Goal: Task Accomplishment & Management: Use online tool/utility

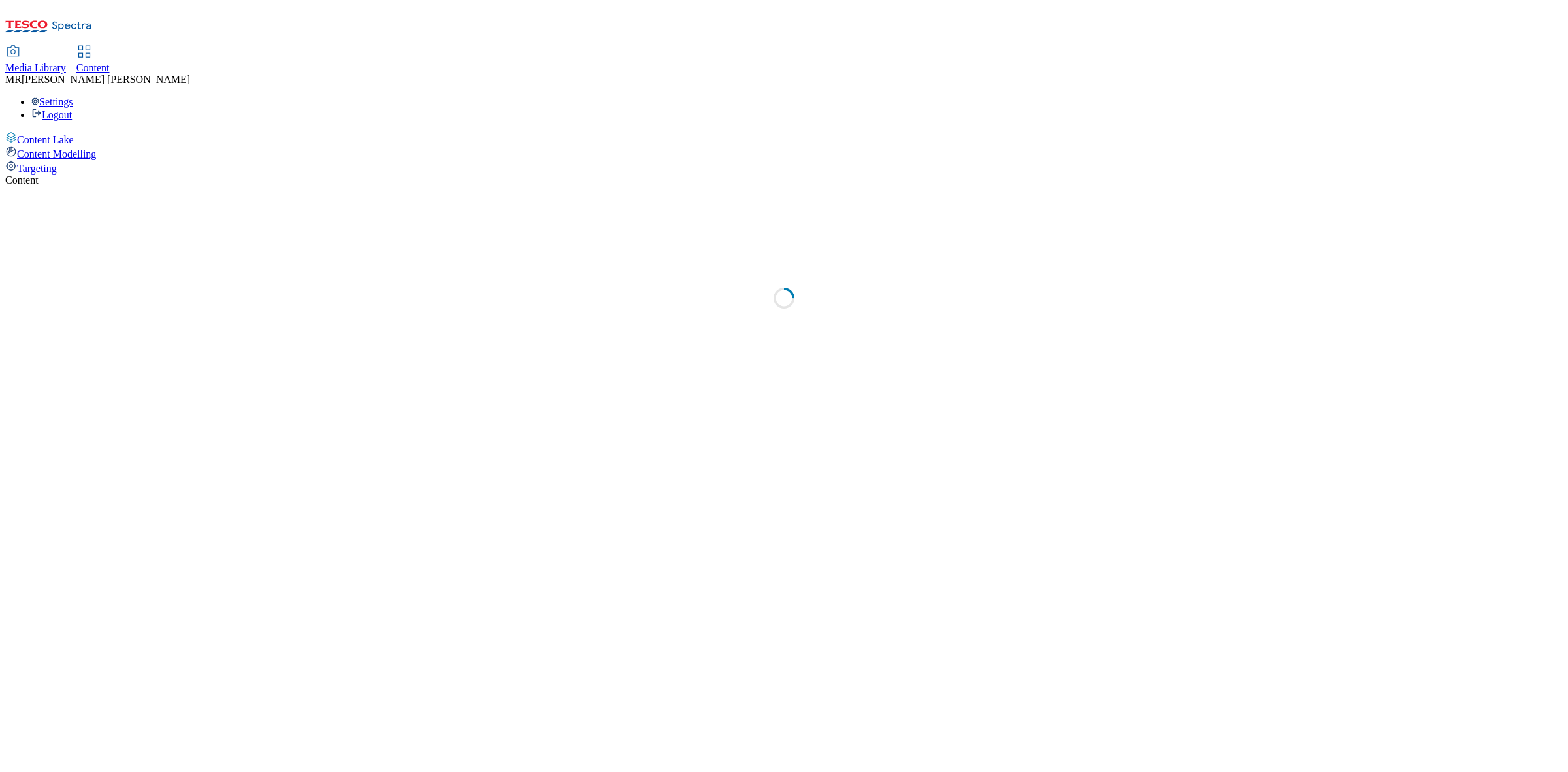
select select "ghs-[GEOGRAPHIC_DATA]"
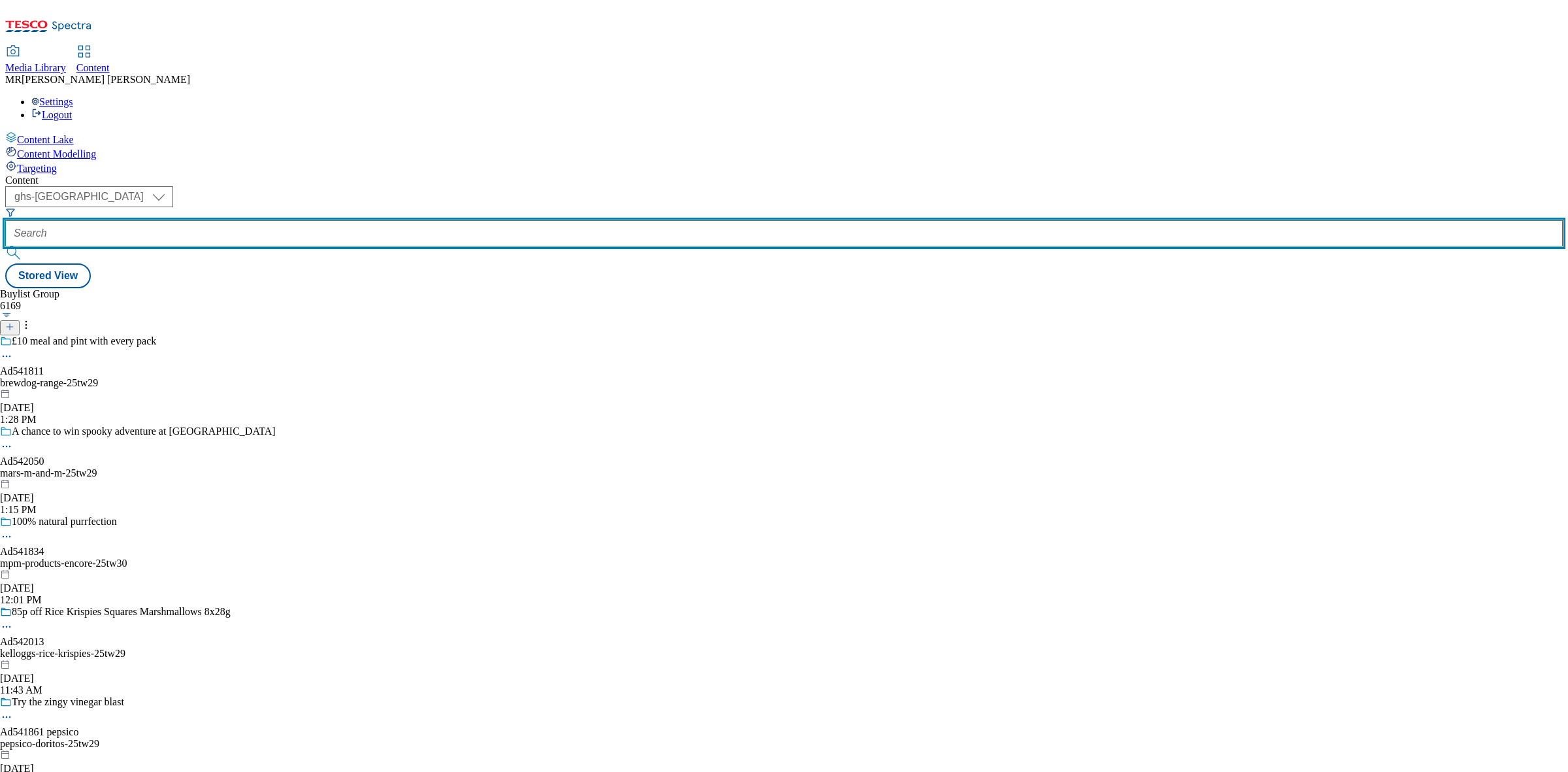
click at [325, 220] on input "text" at bounding box center [784, 233] width 1558 height 26
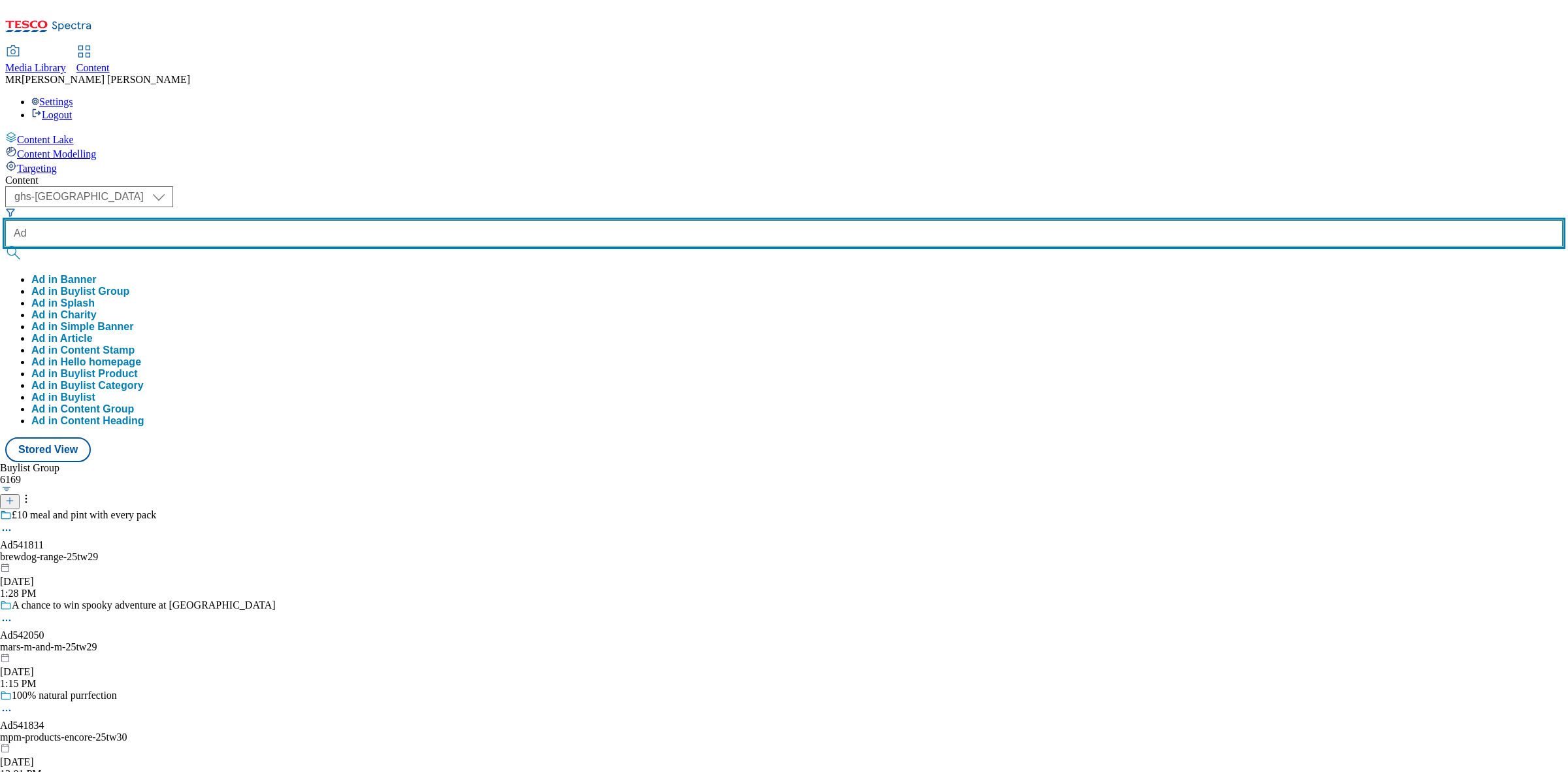
paste input "541834"
type input "Ad541834"
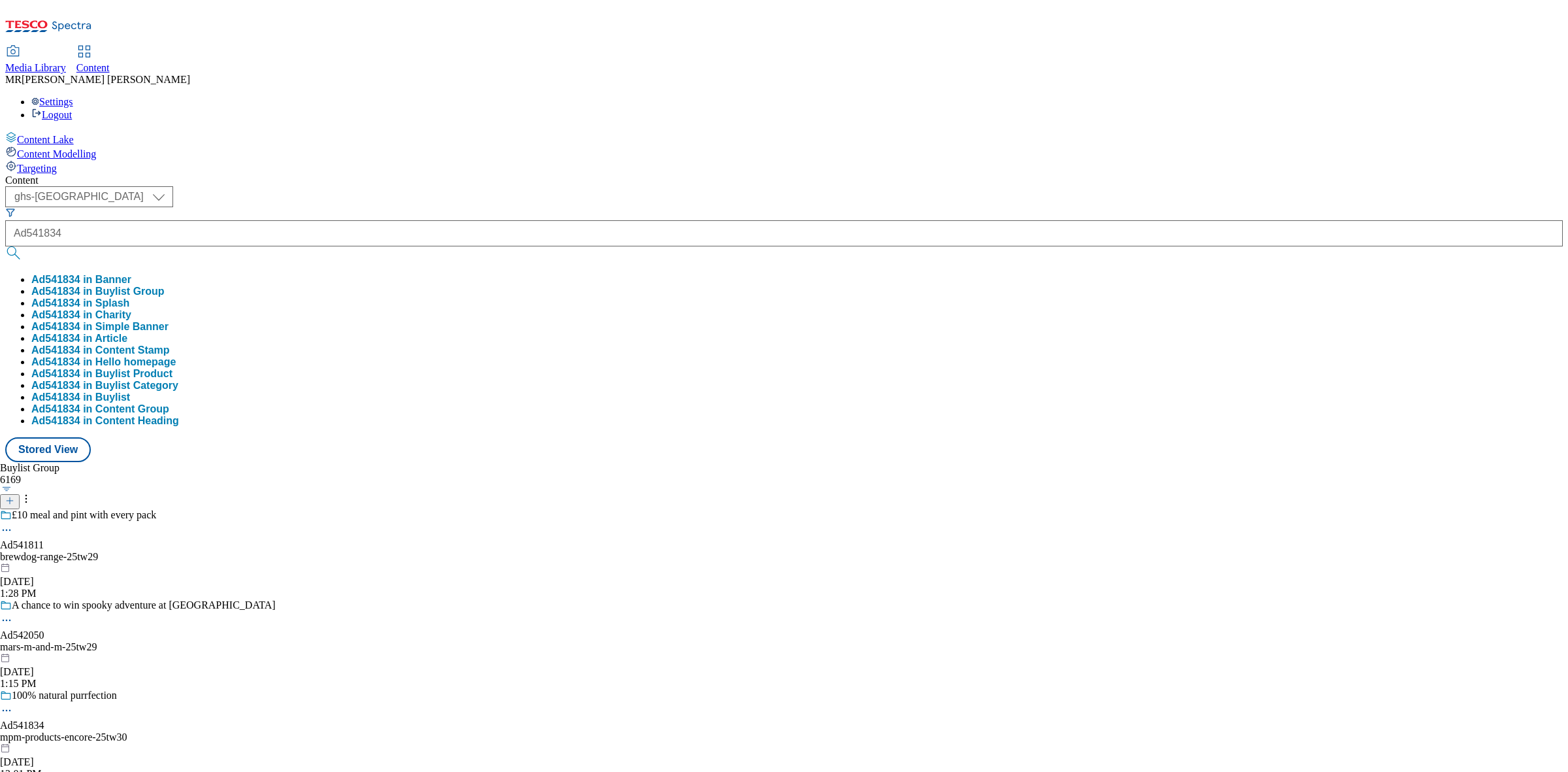
click at [165, 286] on button "Ad541834 in Buylist Group" at bounding box center [98, 292] width 133 height 12
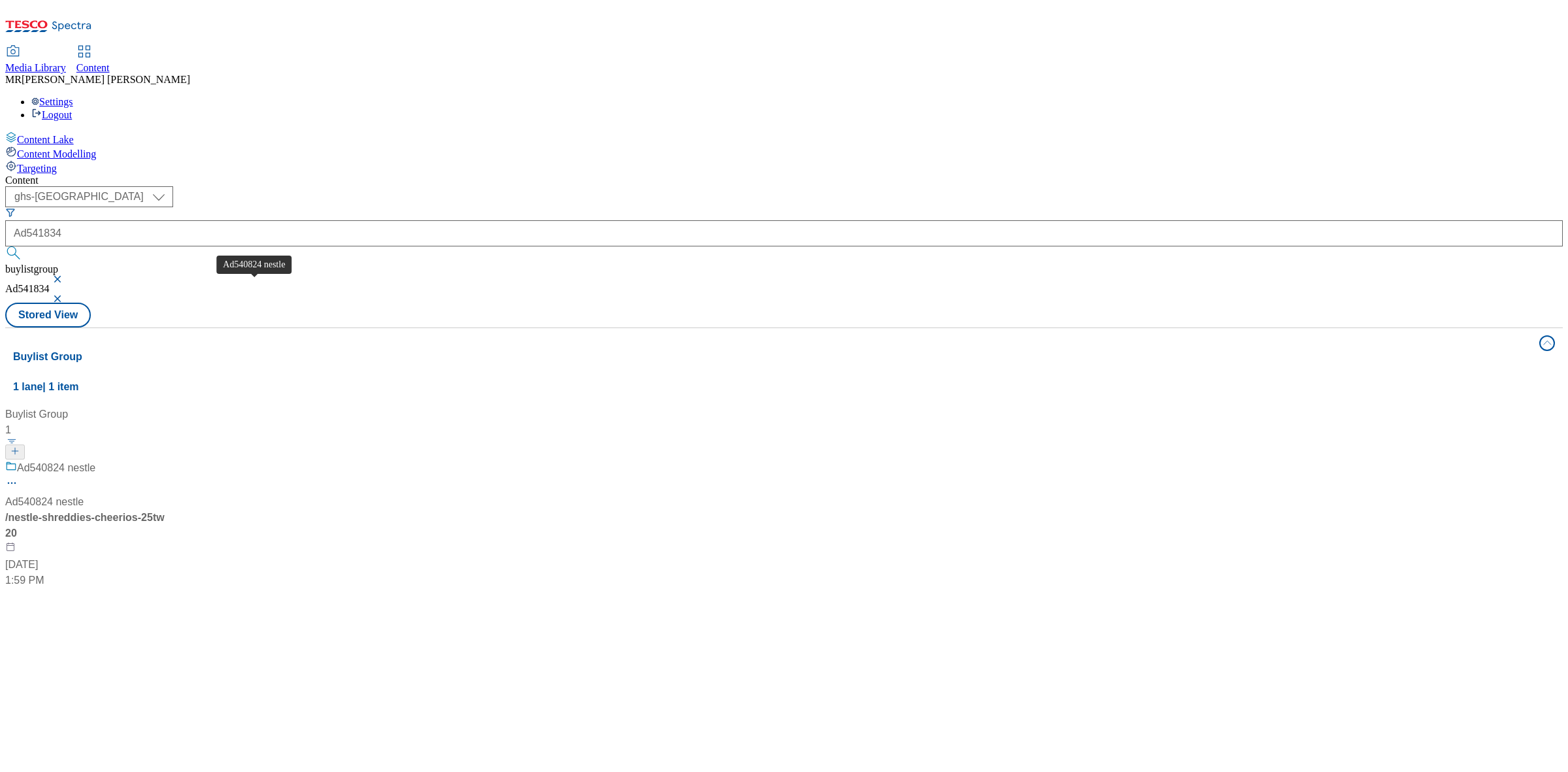
click at [84, 494] on div "Ad540824 nestle" at bounding box center [44, 501] width 78 height 15
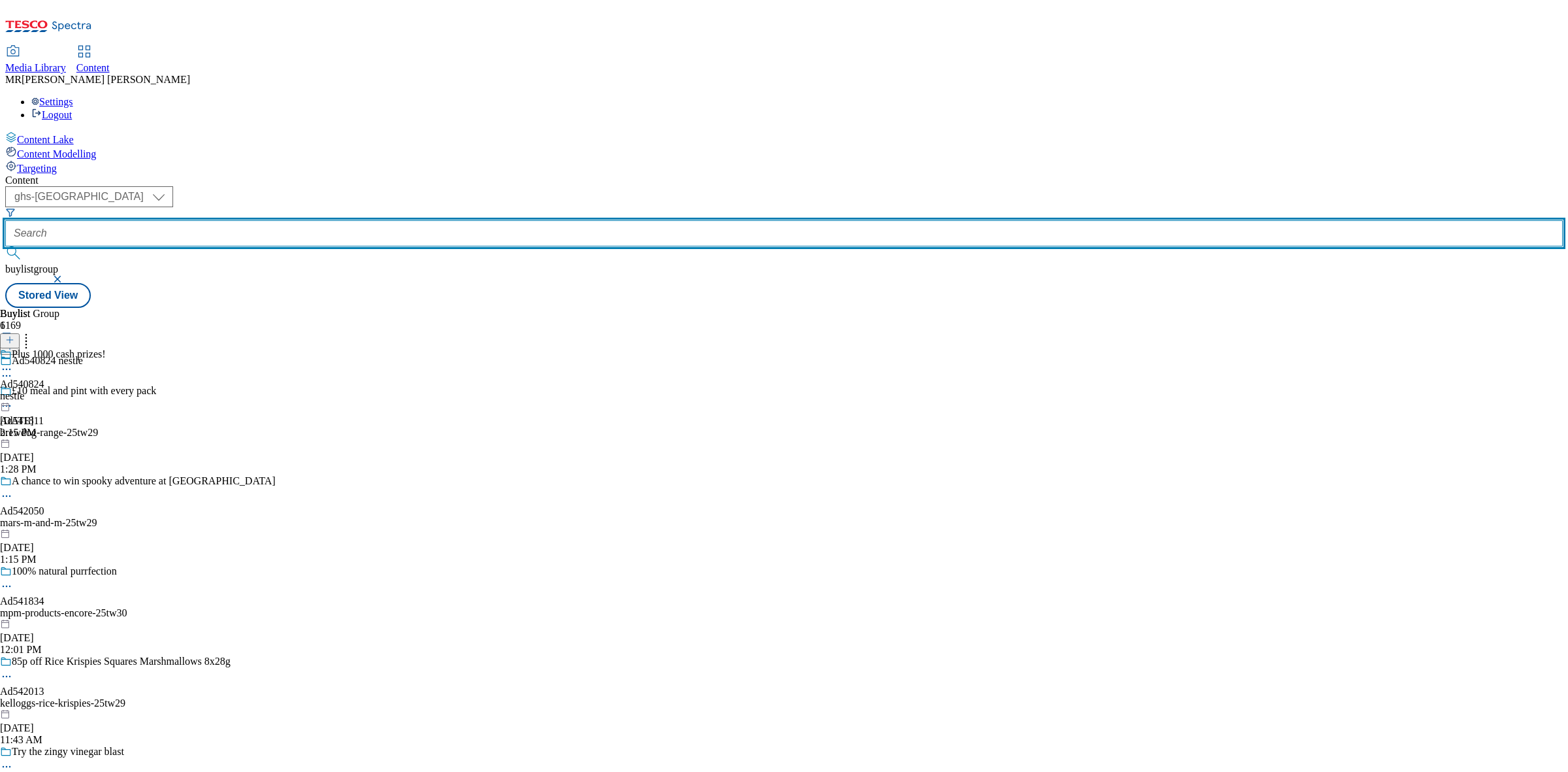
click at [330, 220] on input "text" at bounding box center [784, 233] width 1558 height 26
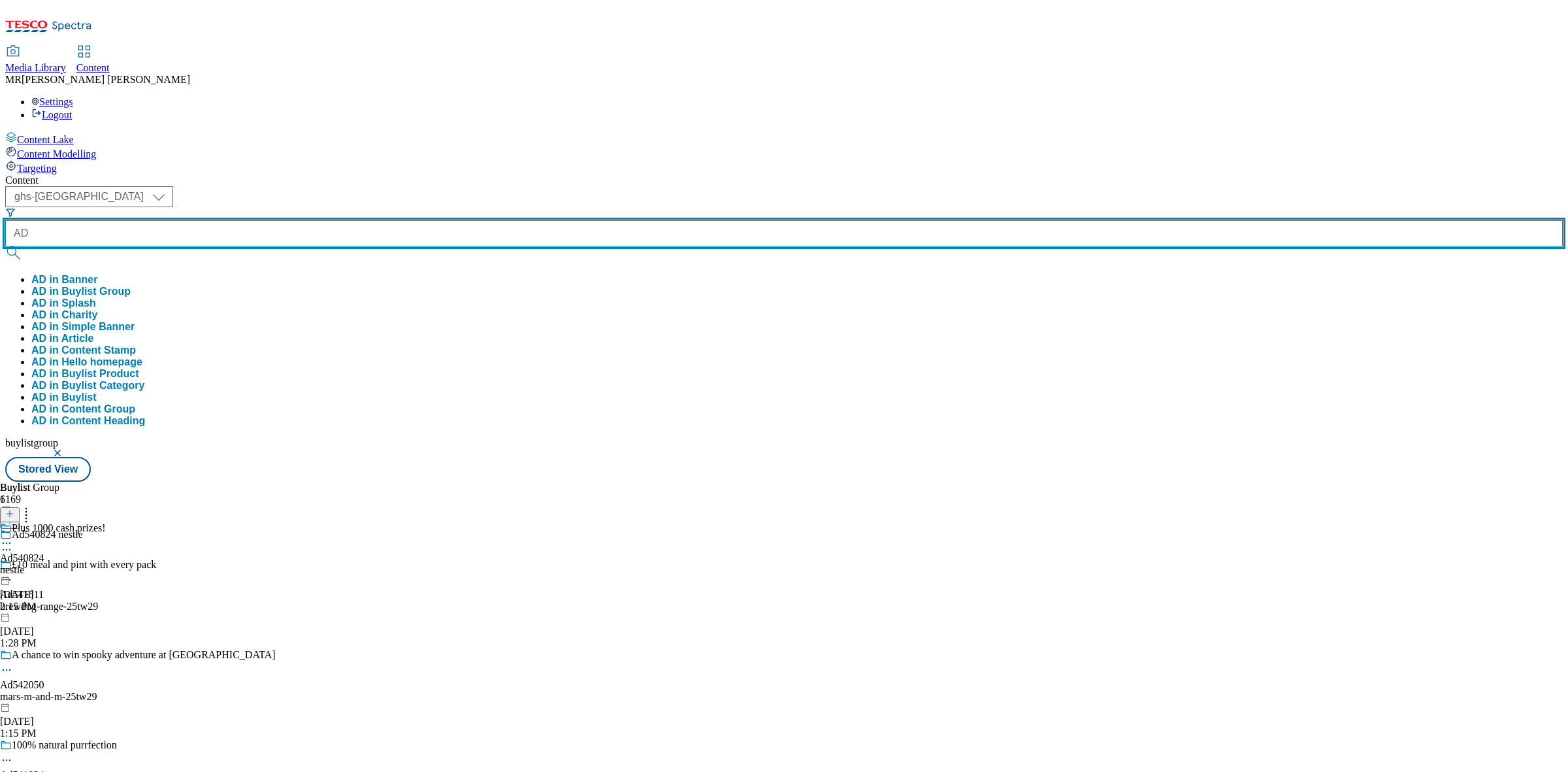
paste input "541834"
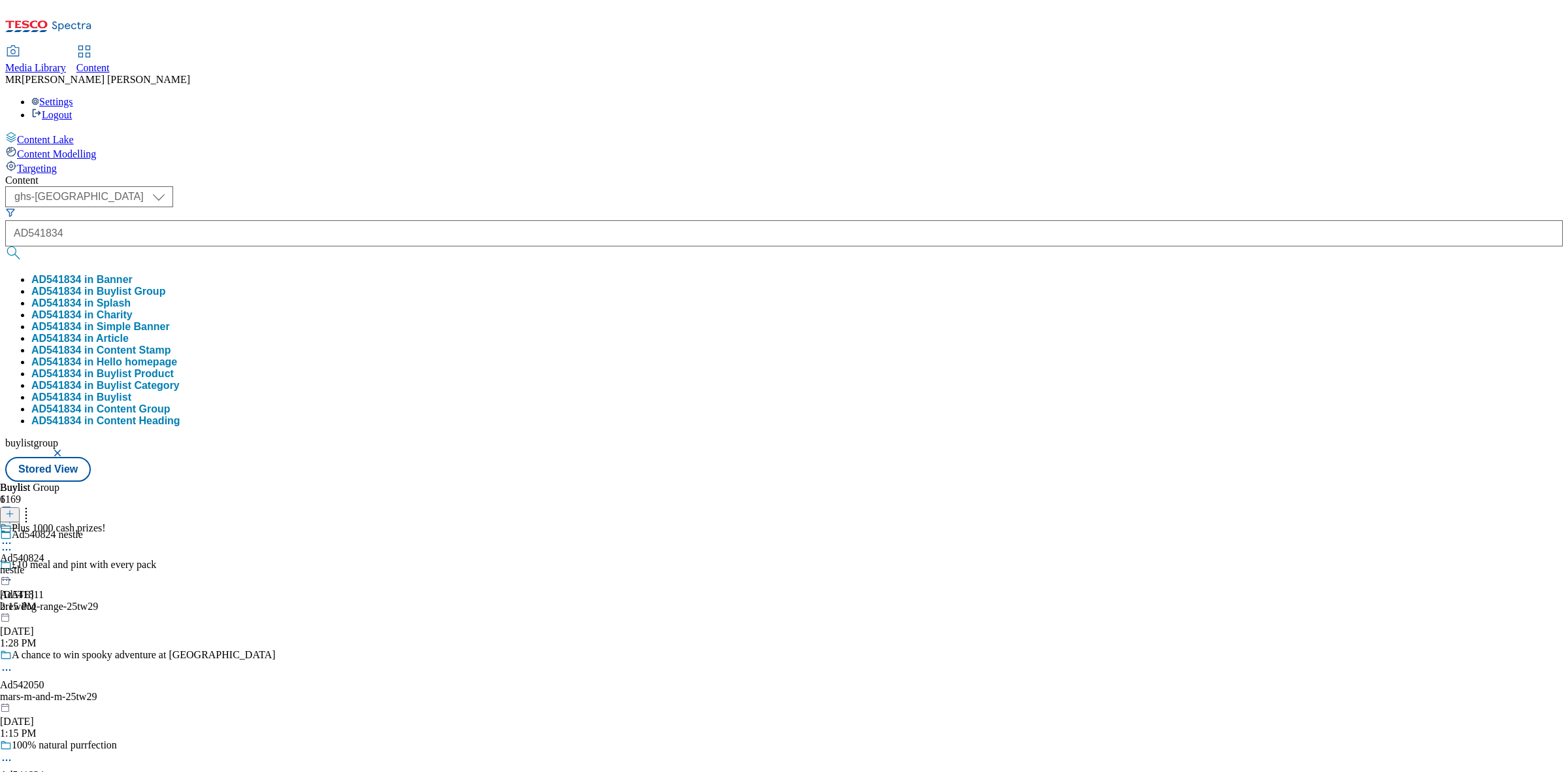
click at [166, 286] on button "AD541834 in Buylist Group" at bounding box center [99, 292] width 134 height 12
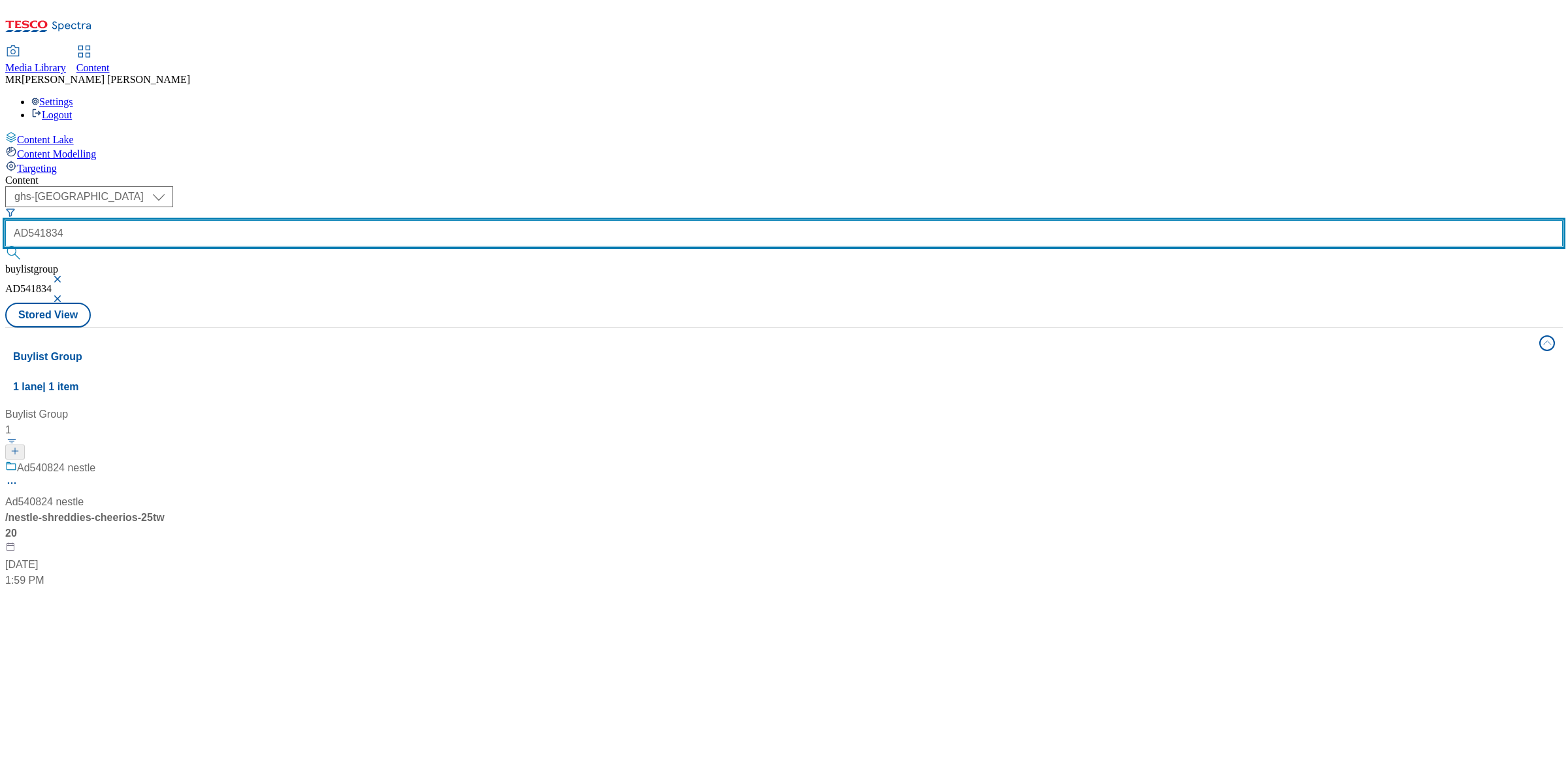
drag, startPoint x: 290, startPoint y: 101, endPoint x: 276, endPoint y: 102, distance: 14.0
click at [276, 220] on div "AD541834" at bounding box center [784, 233] width 1558 height 26
click at [335, 220] on input "AD541834" at bounding box center [784, 233] width 1558 height 26
paste input "text"
type input "541834"
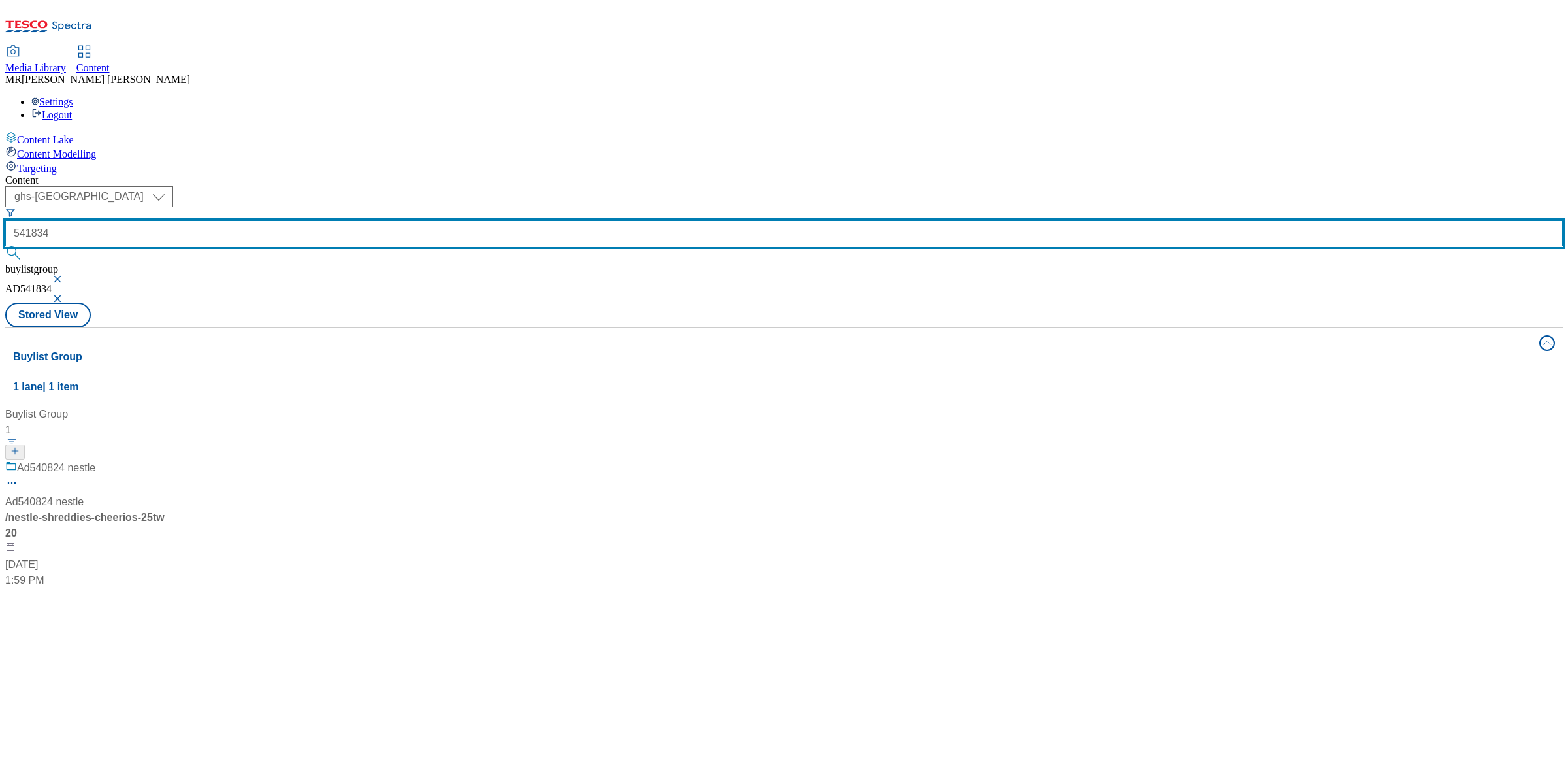
click at [5, 246] on button "submit" at bounding box center [14, 253] width 19 height 13
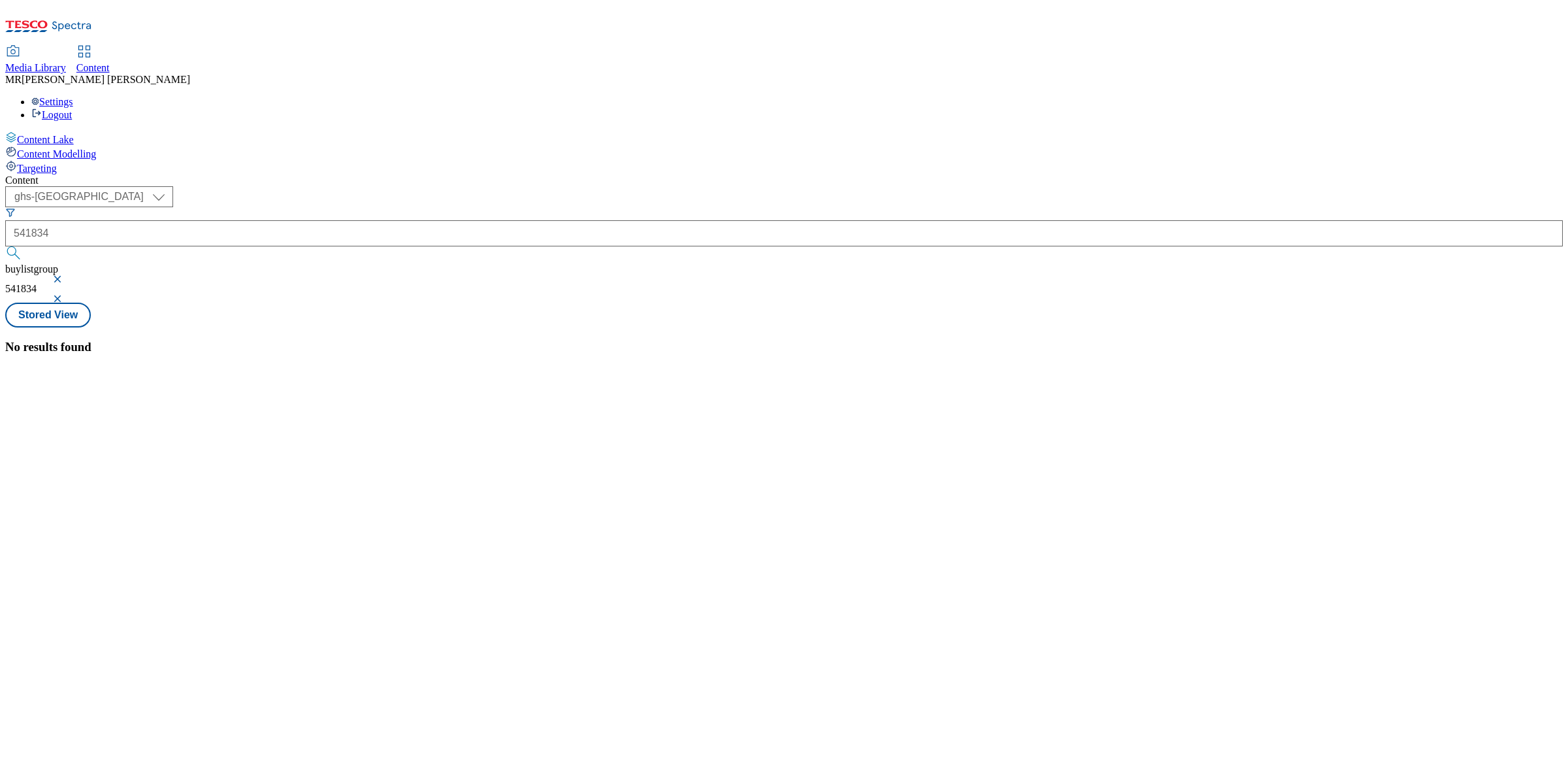
click at [65, 295] on button "button" at bounding box center [59, 299] width 13 height 8
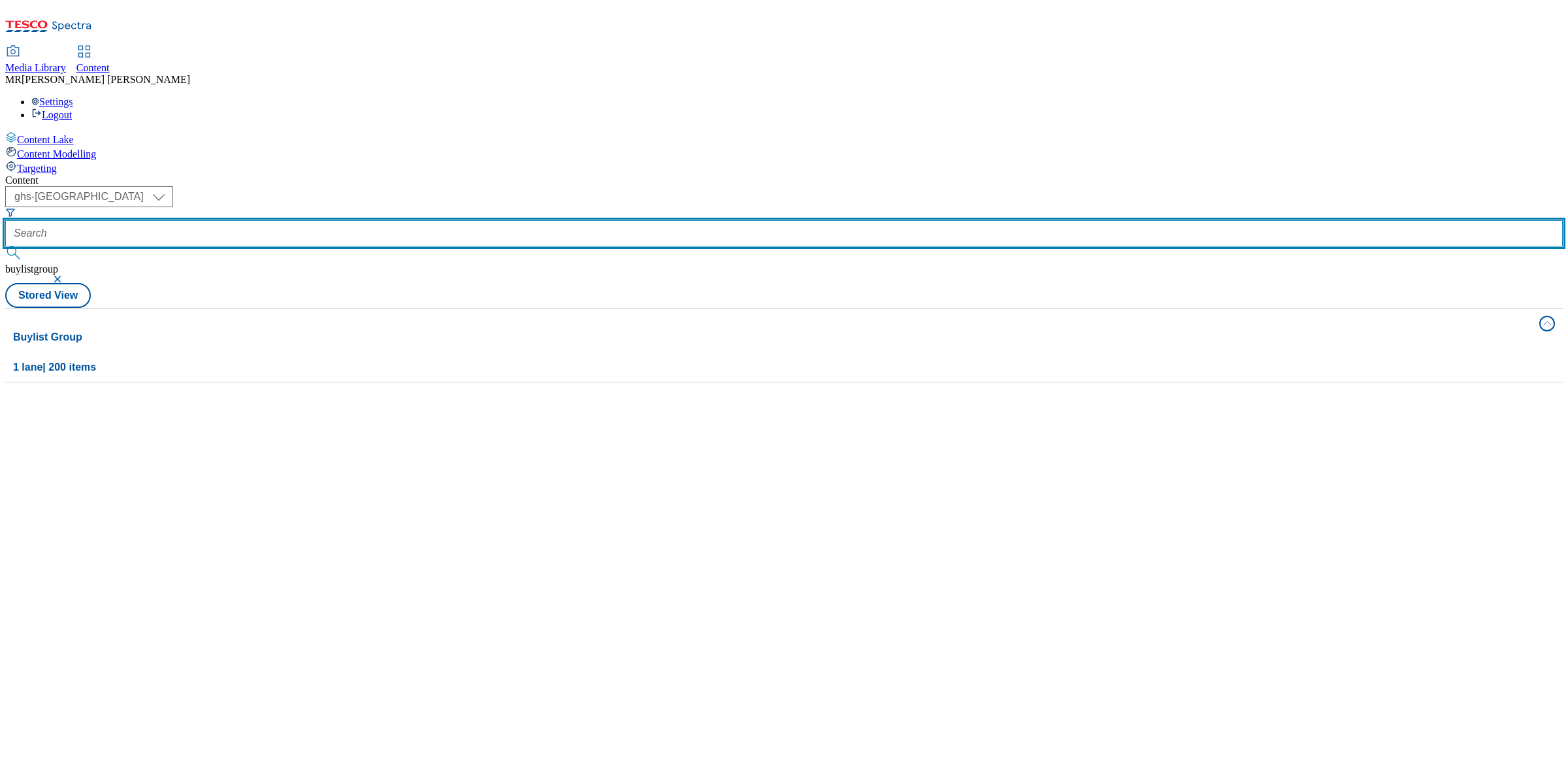
click at [307, 220] on input "text" at bounding box center [784, 233] width 1558 height 26
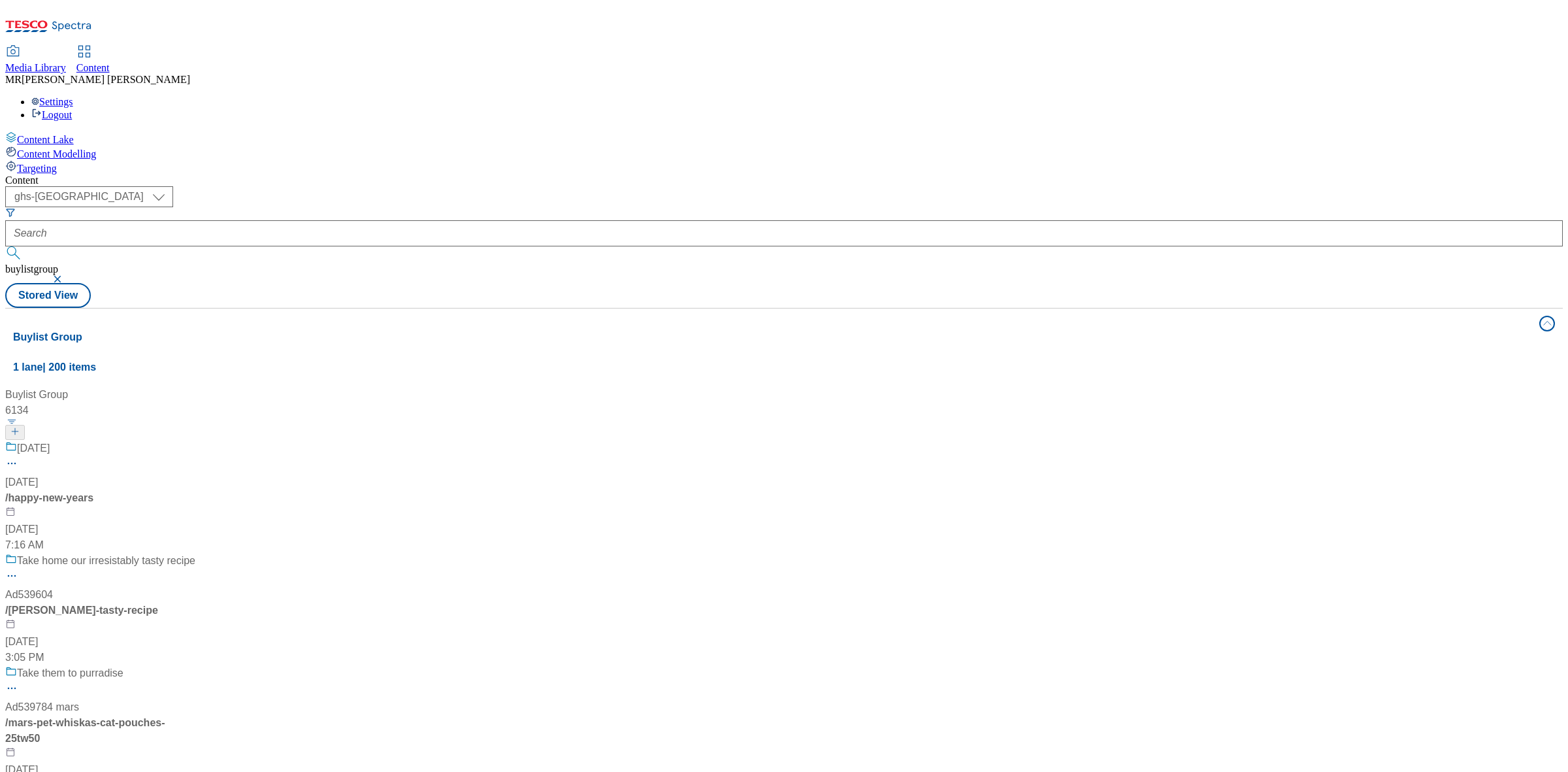
click at [65, 275] on button "button" at bounding box center [59, 279] width 13 height 8
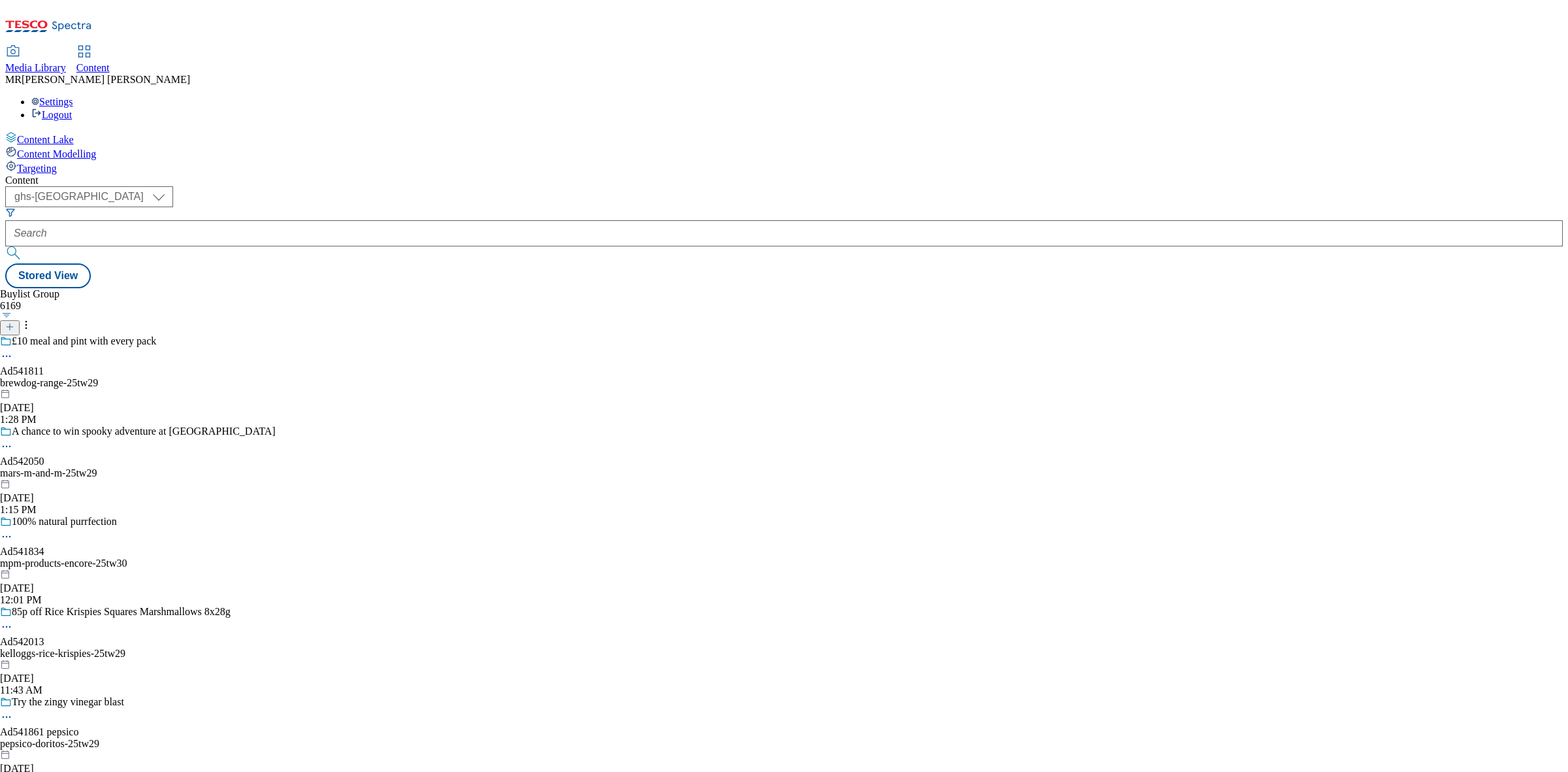
click at [110, 62] on span "Content" at bounding box center [93, 68] width 33 height 11
select select "ghs-[GEOGRAPHIC_DATA]"
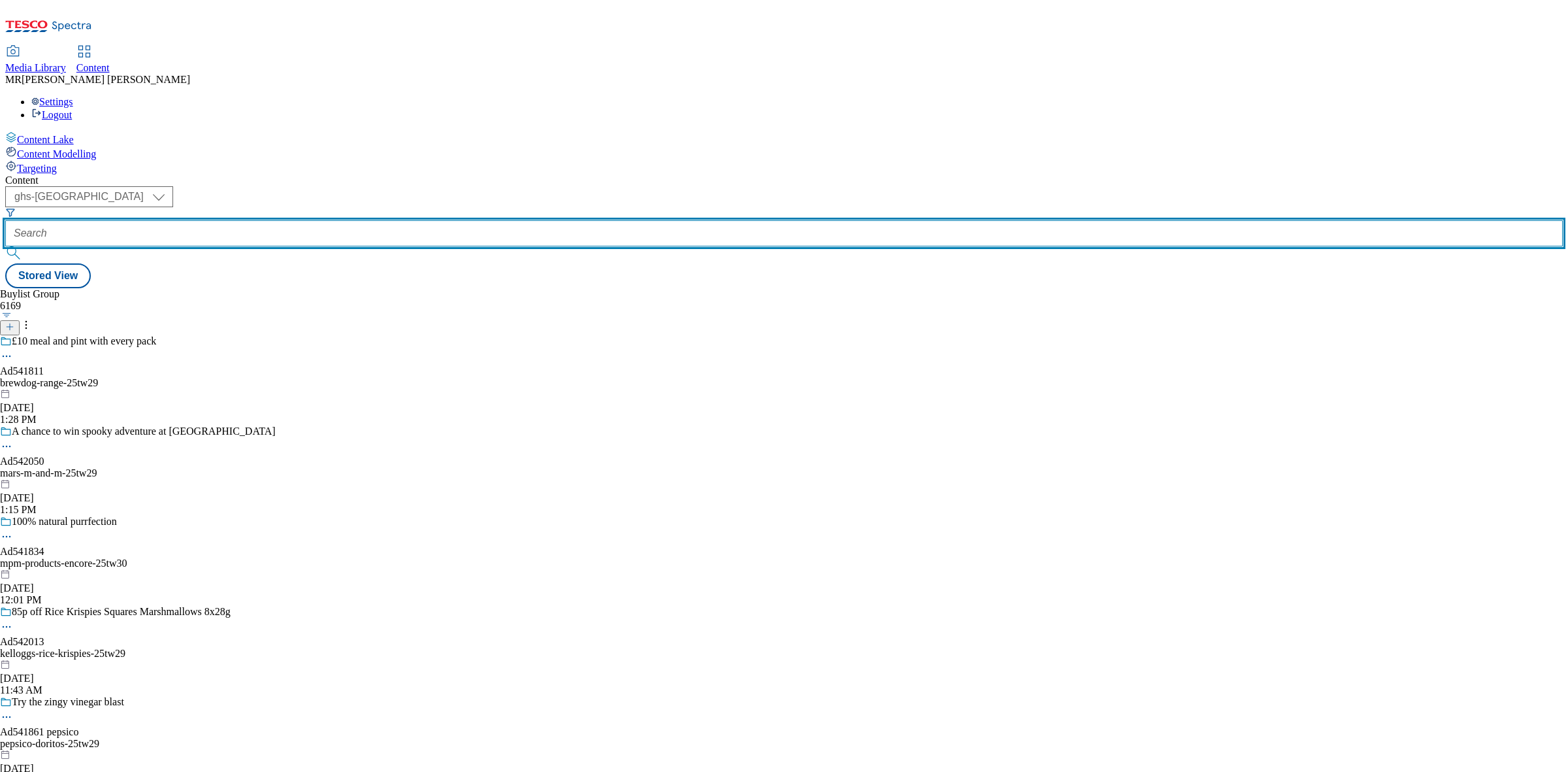
click at [354, 220] on input "text" at bounding box center [784, 233] width 1558 height 26
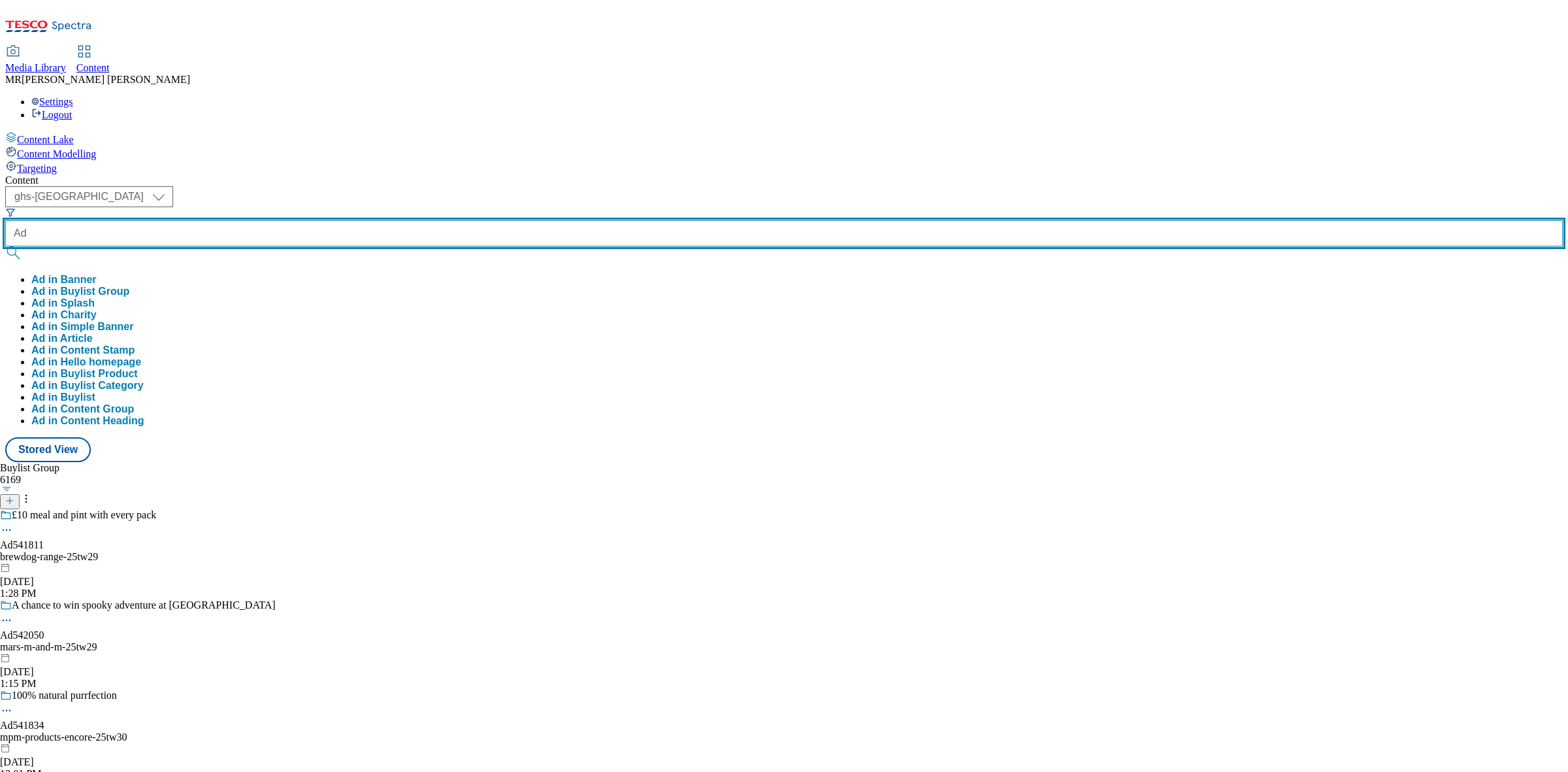
paste input "541834"
type input "Ad541834"
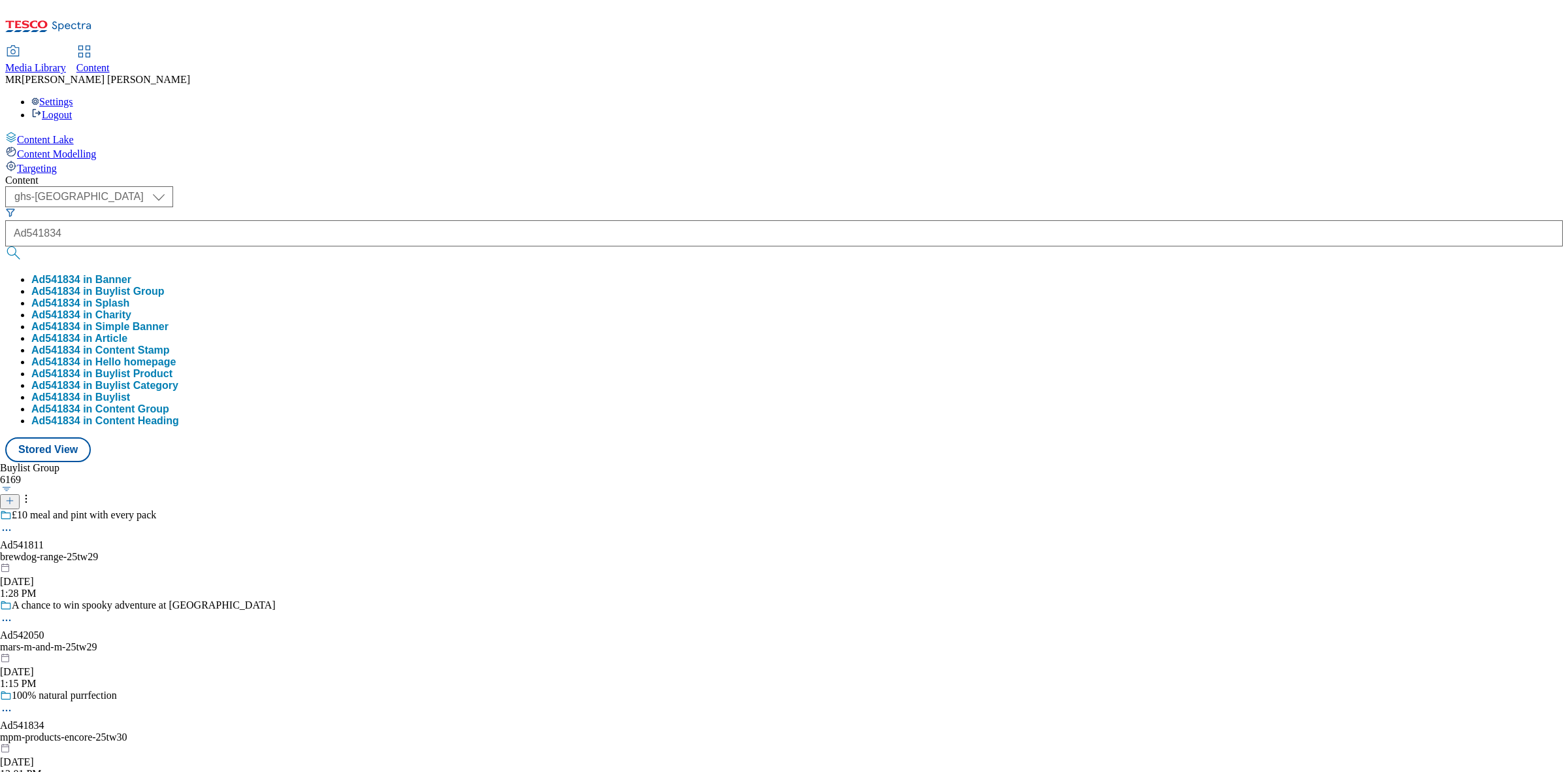
click at [165, 286] on button "Ad541834 in Buylist Group" at bounding box center [98, 292] width 133 height 12
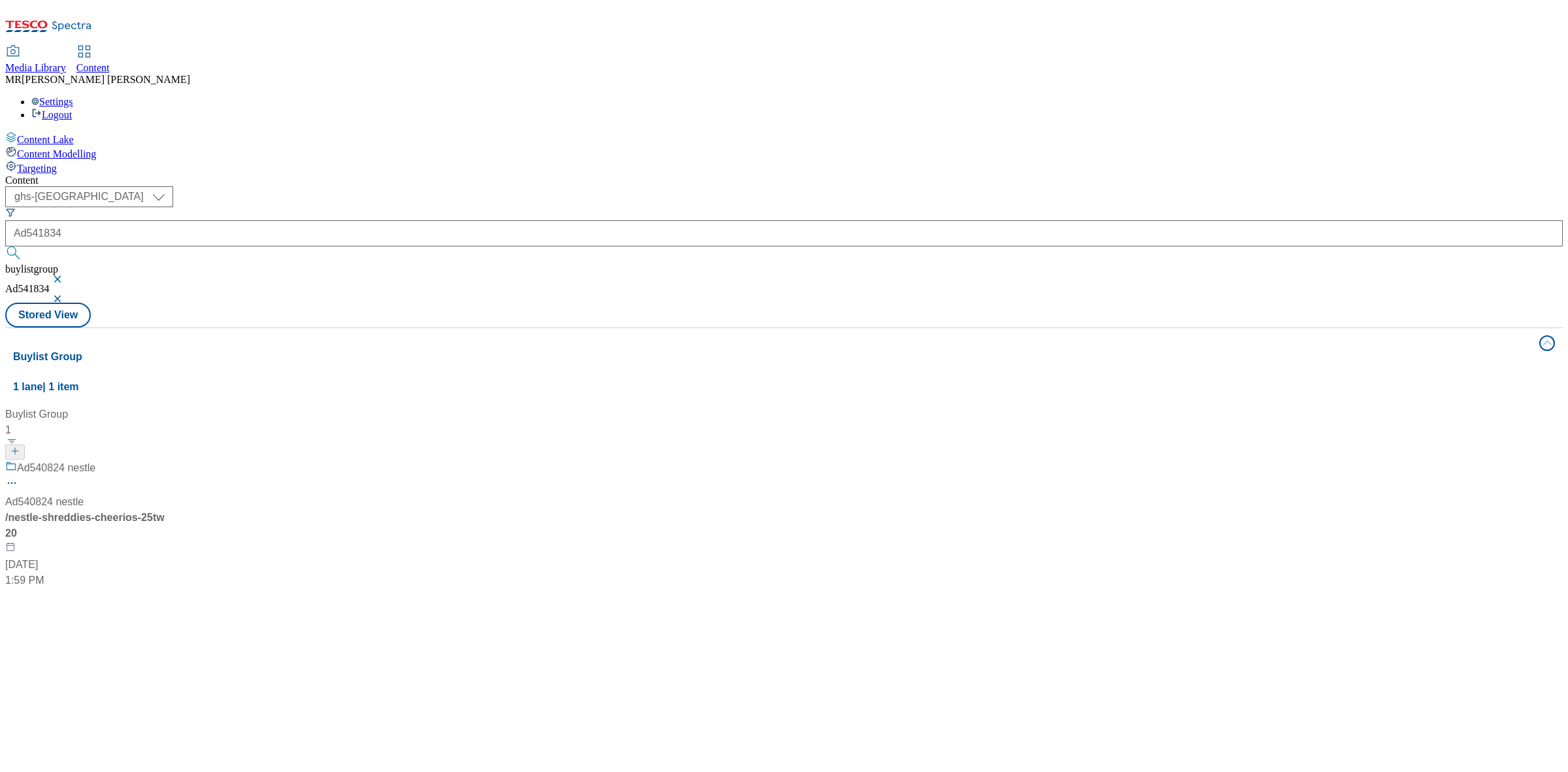
click at [65, 275] on button "button" at bounding box center [59, 279] width 13 height 8
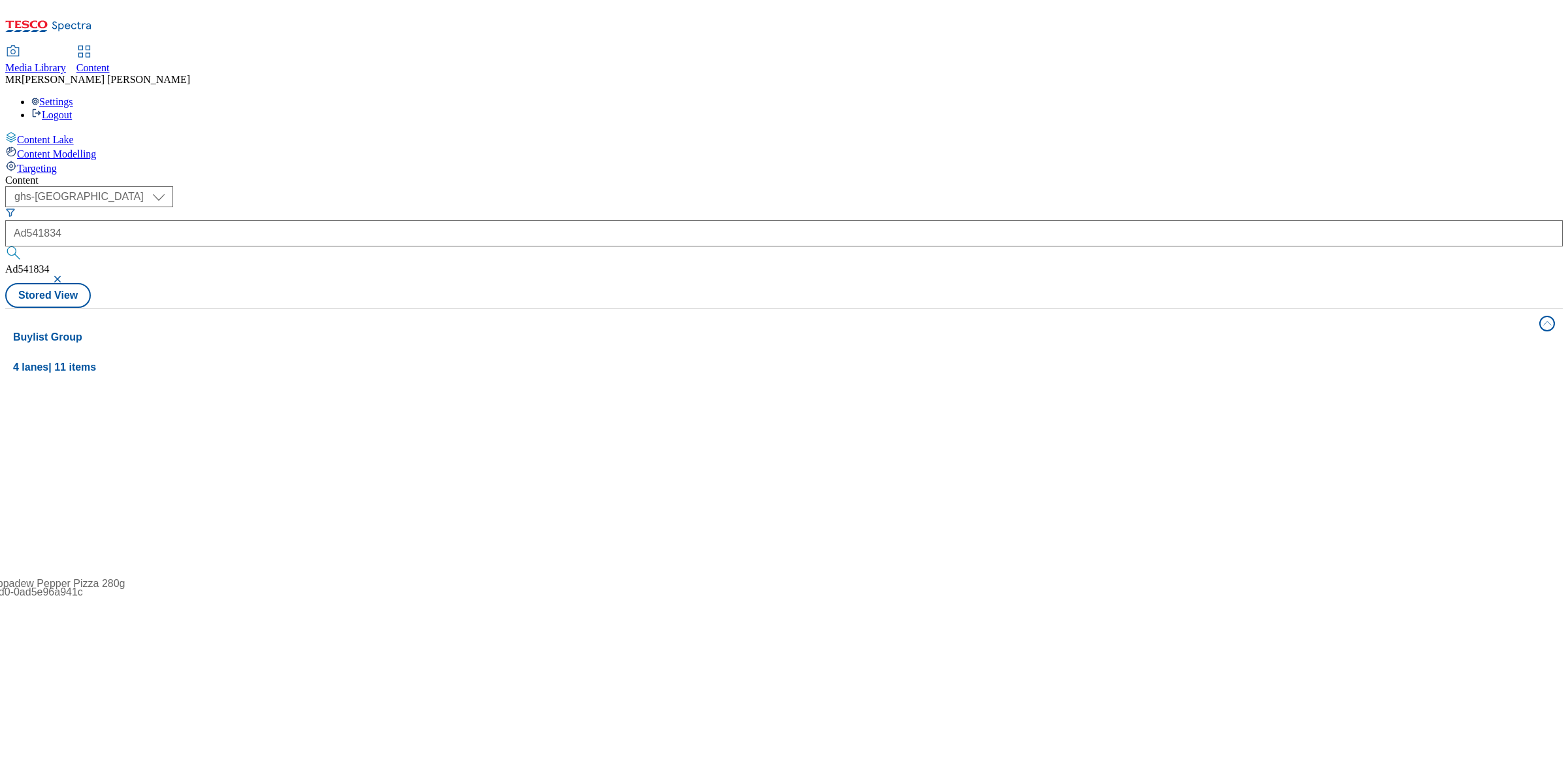
click at [65, 275] on button "button" at bounding box center [59, 279] width 13 height 8
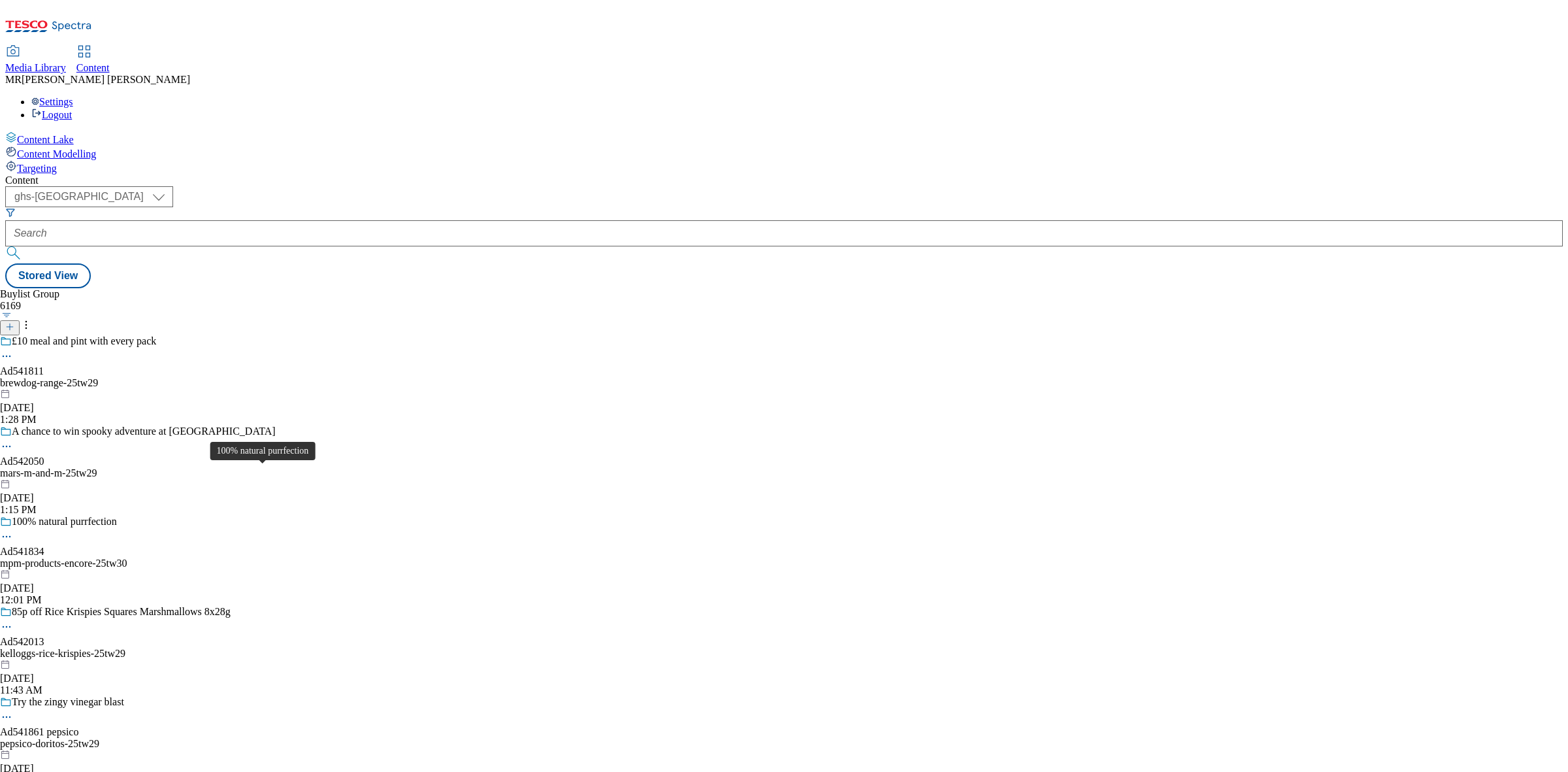
click at [117, 516] on span "100% natural purrfection" at bounding box center [65, 523] width 105 height 15
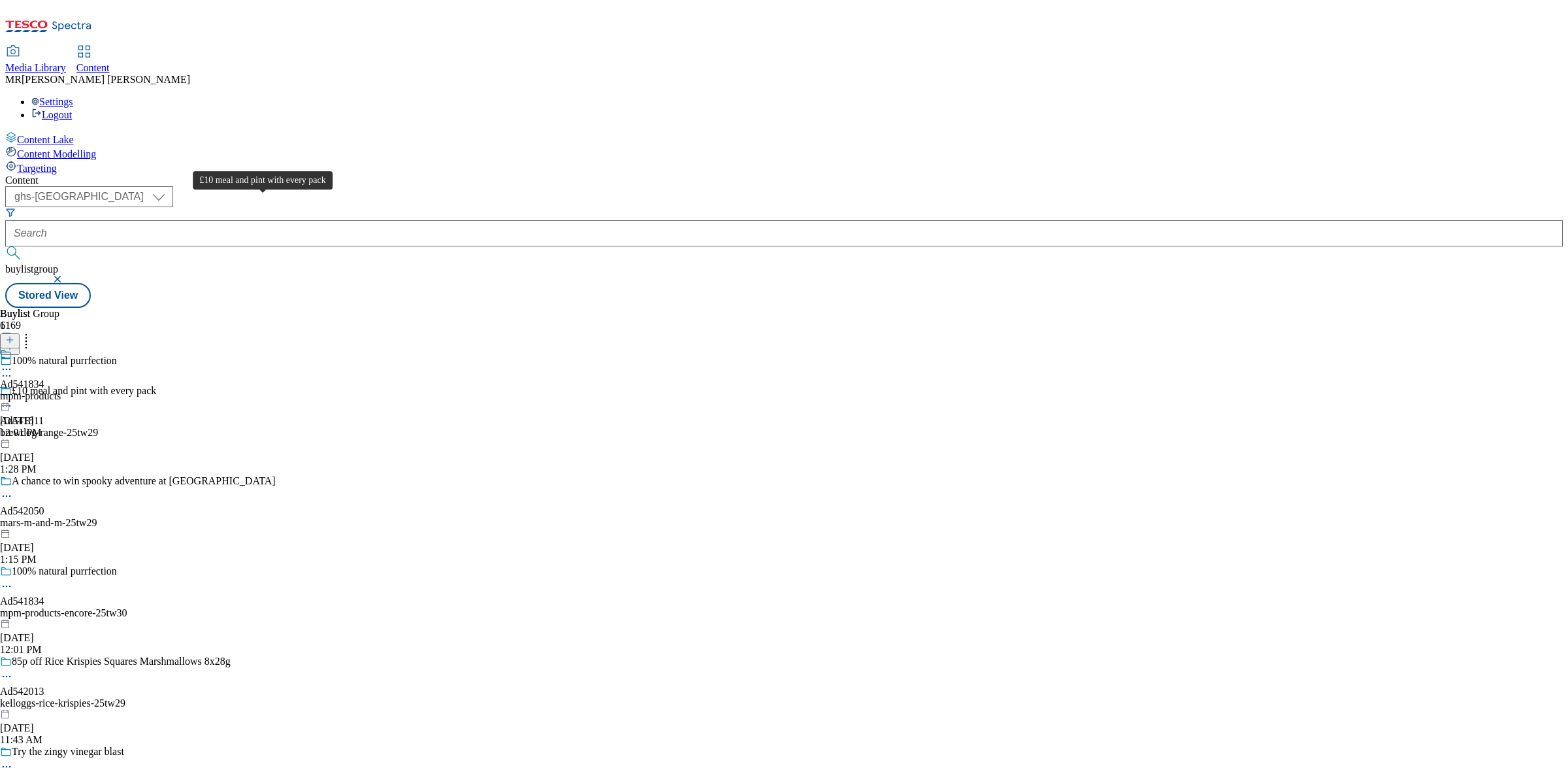
click at [156, 385] on span "£10 meal and pint with every pack" at bounding box center [84, 392] width 145 height 15
click at [117, 565] on span "100% natural purrfection" at bounding box center [65, 573] width 105 height 15
click at [61, 348] on div "Ad541834 mpm-products [DATE] 12:01 PM" at bounding box center [30, 393] width 61 height 90
click at [13, 392] on icon at bounding box center [6, 399] width 13 height 13
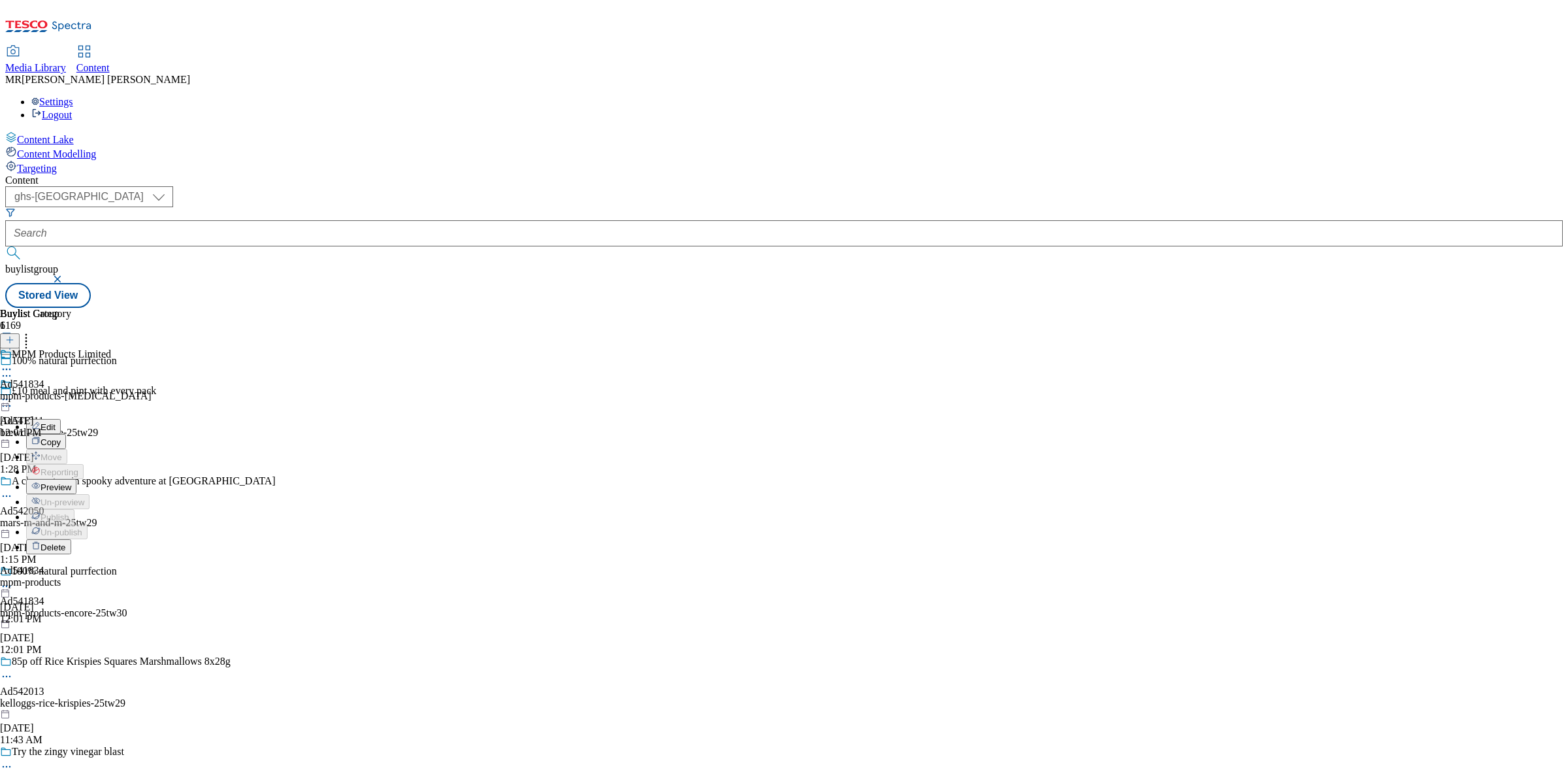
click at [71, 482] on span "Preview" at bounding box center [56, 487] width 31 height 10
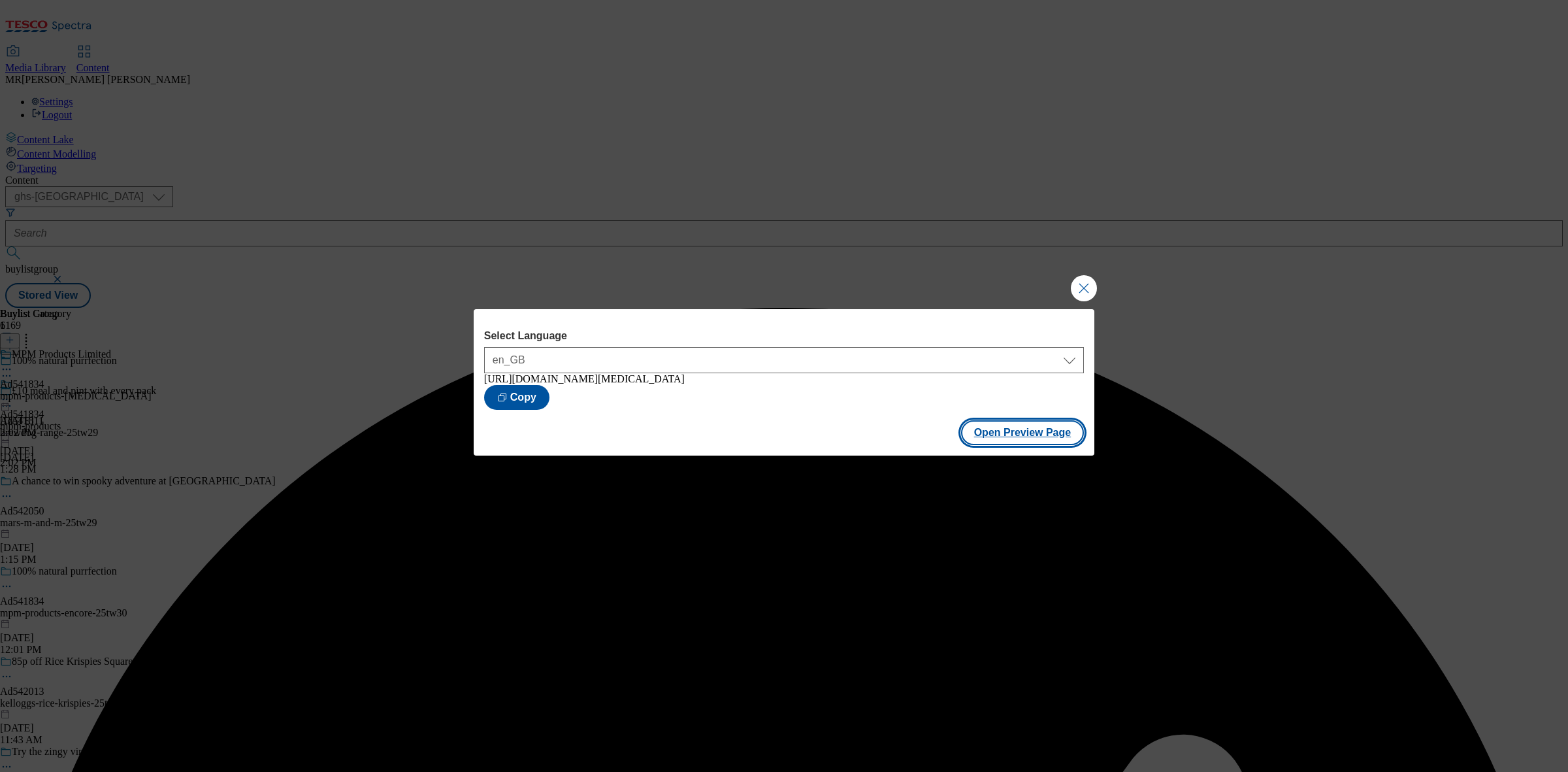
click at [1027, 437] on button "Open Preview Page" at bounding box center [1023, 432] width 124 height 25
click at [1085, 287] on button "Close Modal" at bounding box center [1084, 288] width 26 height 26
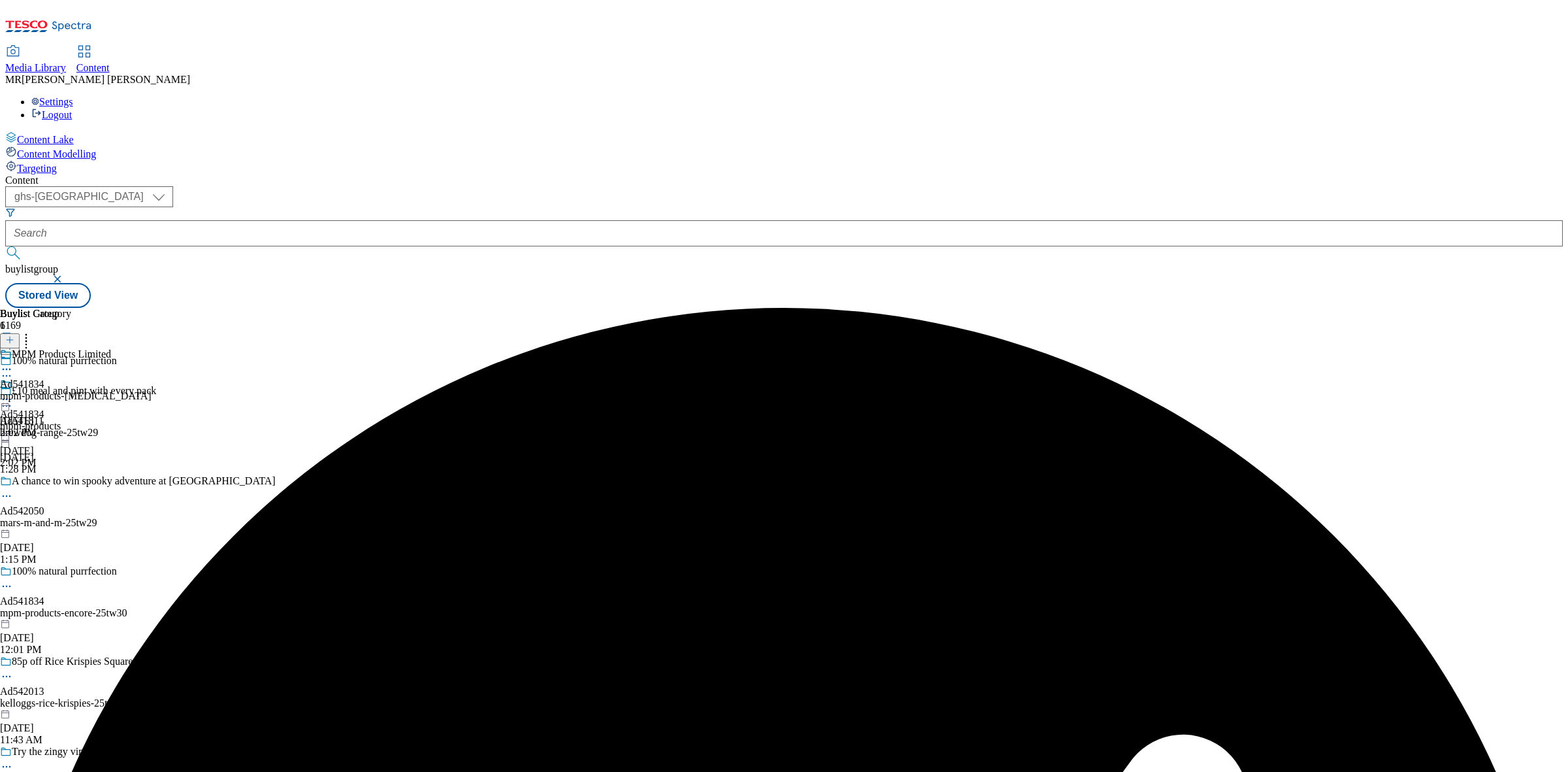
drag, startPoint x: 834, startPoint y: 229, endPoint x: 652, endPoint y: 226, distance: 182.0
click at [152, 348] on div "MPM Products Limited Ad541834 mpm-products-[MEDICAL_DATA] [DATE] 2:02 PM" at bounding box center [76, 393] width 152 height 90
click at [13, 392] on icon at bounding box center [6, 399] width 13 height 13
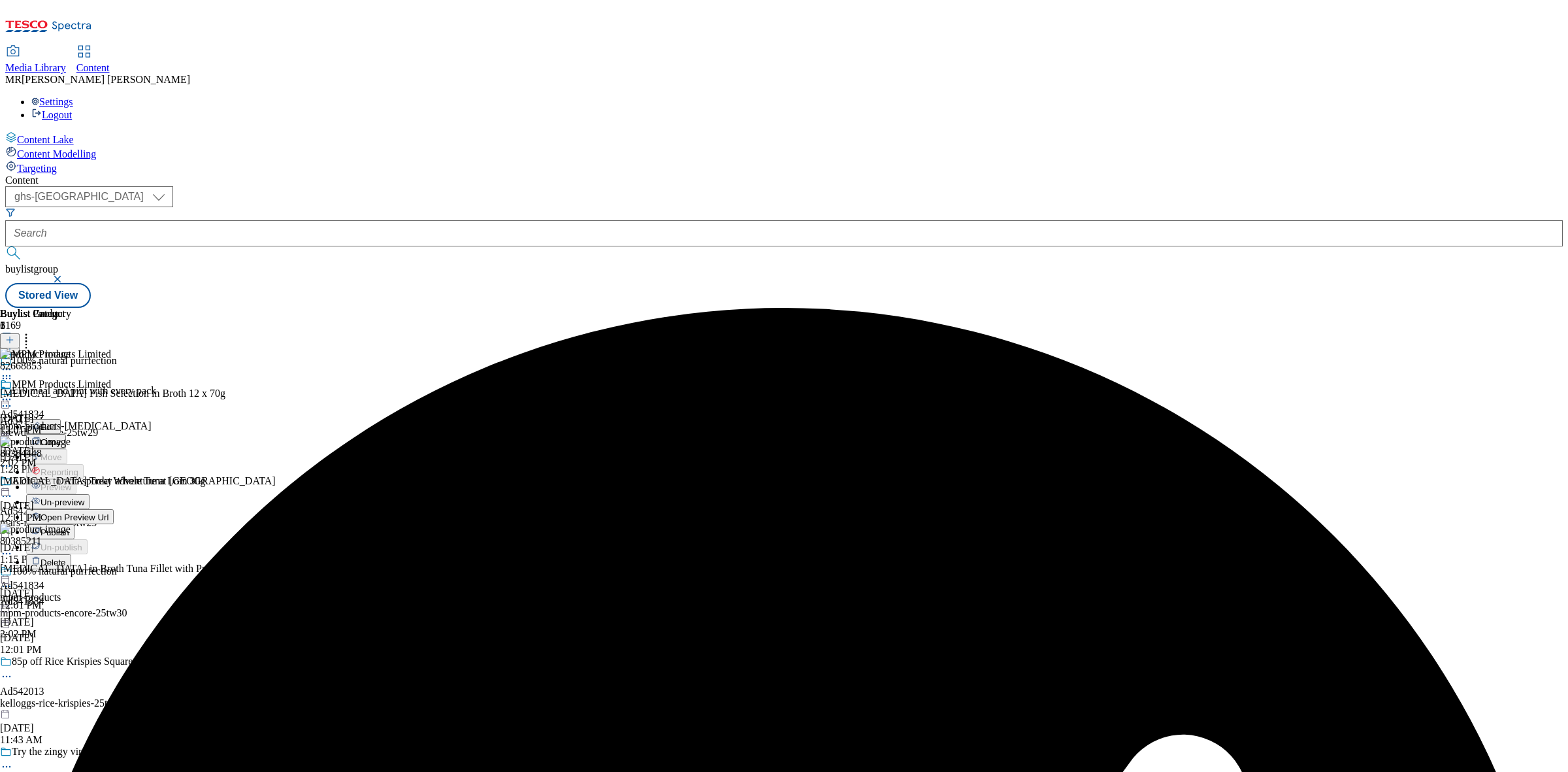
click at [69, 527] on span "Publish" at bounding box center [55, 532] width 29 height 10
